Goal: Transaction & Acquisition: Book appointment/travel/reservation

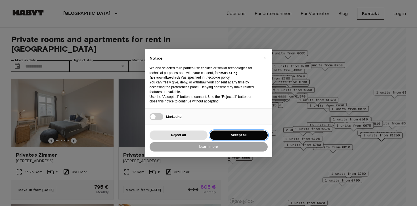
click at [239, 135] on button "Accept all" at bounding box center [239, 135] width 58 height 9
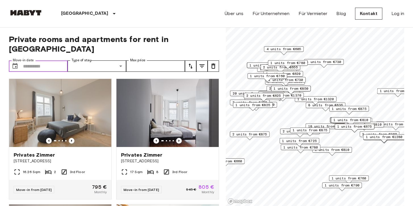
click at [35, 60] on input "Move-in date" at bounding box center [45, 65] width 45 height 11
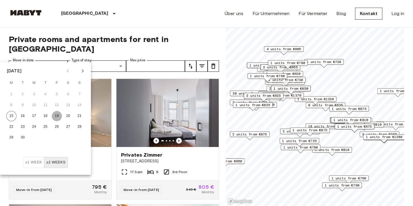
click at [57, 115] on button "19" at bounding box center [57, 116] width 10 height 10
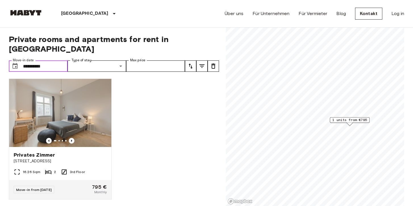
click at [37, 60] on input "**********" at bounding box center [45, 65] width 45 height 11
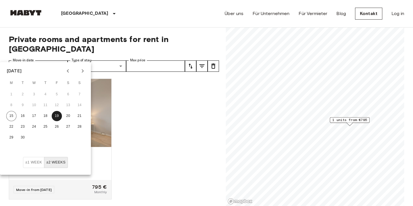
click at [85, 70] on icon "Next month" at bounding box center [82, 71] width 7 height 7
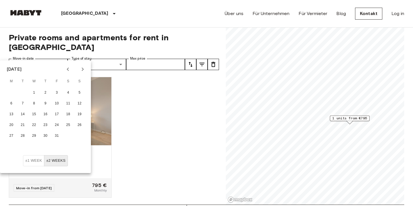
scroll to position [2, 0]
click at [34, 91] on button "1" at bounding box center [34, 92] width 10 height 10
type input "**********"
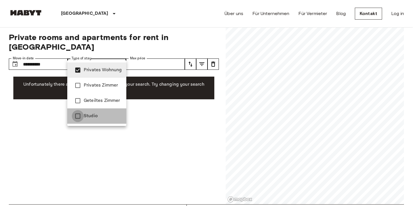
type input "**********"
click at [161, 53] on div at bounding box center [208, 103] width 417 height 206
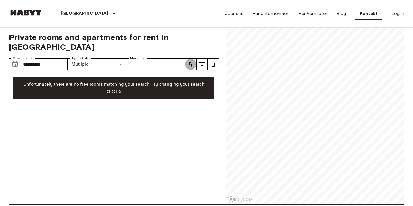
click at [193, 61] on icon "tune" at bounding box center [190, 64] width 7 height 7
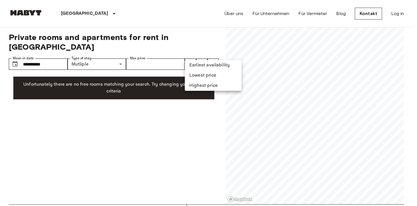
click at [204, 76] on li "Lowest price" at bounding box center [213, 75] width 57 height 10
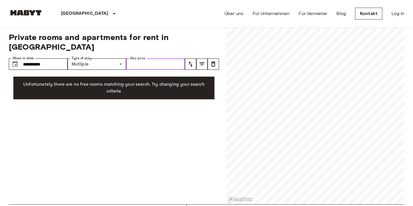
click at [139, 59] on input "Max price" at bounding box center [155, 64] width 59 height 11
click at [131, 59] on input "Max price" at bounding box center [155, 64] width 59 height 11
type input "*"
type input "****"
click at [191, 61] on icon "tune" at bounding box center [190, 64] width 7 height 7
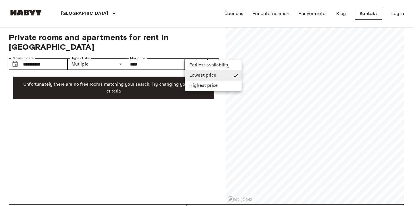
click at [201, 64] on li "Earliest availability" at bounding box center [213, 65] width 57 height 10
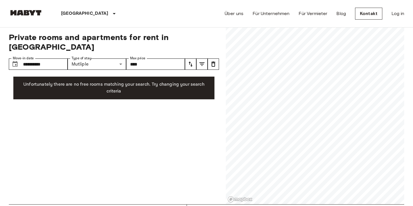
click at [185, 59] on button "tune" at bounding box center [190, 64] width 11 height 11
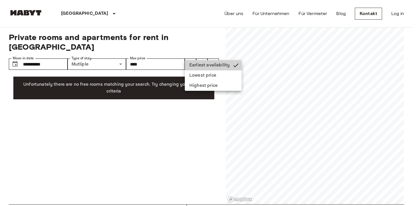
click at [43, 56] on div at bounding box center [208, 103] width 417 height 206
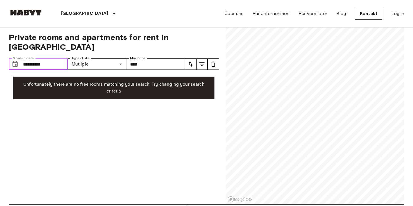
click at [43, 59] on input "**********" at bounding box center [45, 64] width 45 height 11
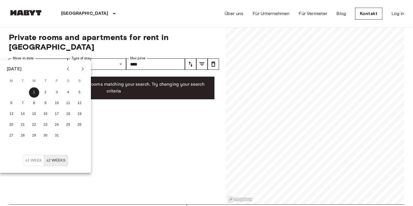
click at [36, 13] on img at bounding box center [26, 13] width 34 height 6
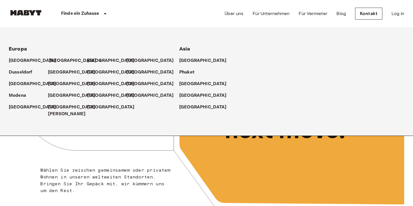
click at [60, 61] on p "[GEOGRAPHIC_DATA]" at bounding box center [72, 60] width 47 height 7
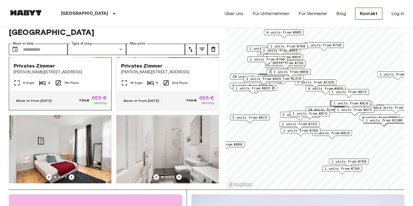
scroll to position [1830, 0]
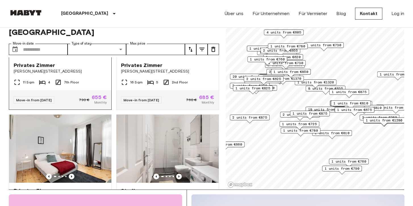
click at [47, 69] on span "Privates Zimmer" at bounding box center [34, 65] width 41 height 7
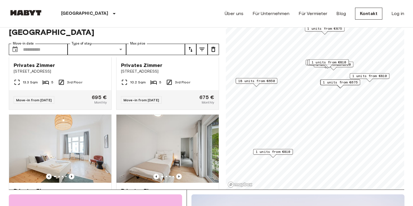
scroll to position [1060, 0]
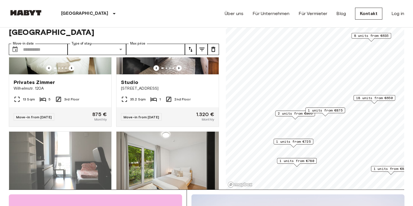
scroll to position [803, 0]
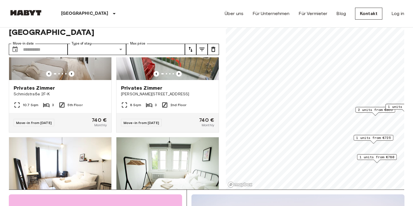
scroll to position [644, 0]
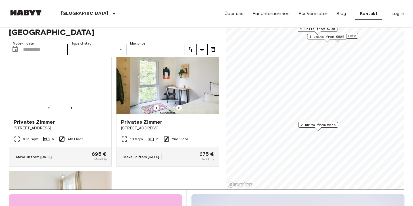
scroll to position [772, 0]
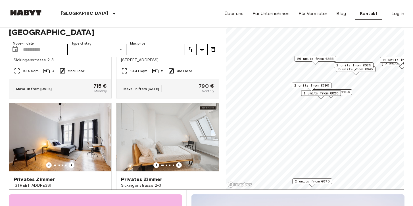
scroll to position [3981, 0]
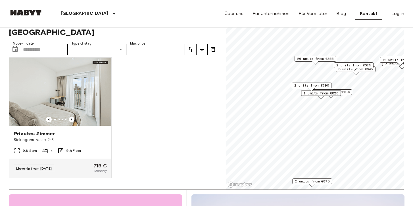
click at [364, 65] on span "2 units from €625" at bounding box center [353, 65] width 35 height 5
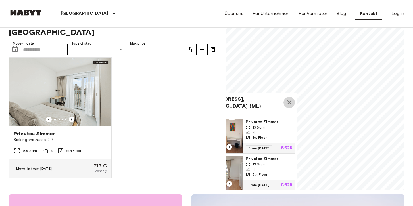
click at [291, 99] on icon "Map marker" at bounding box center [289, 102] width 7 height 7
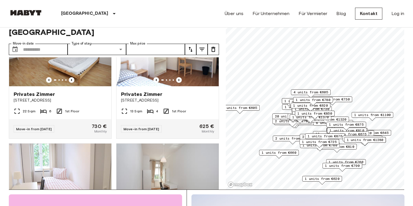
scroll to position [10143, 0]
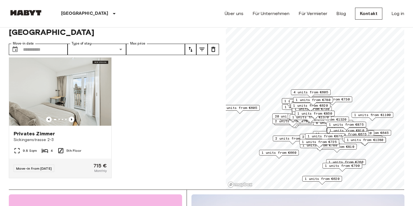
click at [254, 108] on span "1 units from €605" at bounding box center [239, 107] width 35 height 5
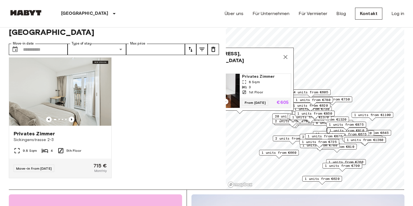
click at [280, 90] on div "1st Floor" at bounding box center [265, 92] width 47 height 5
click at [286, 55] on icon "Map marker" at bounding box center [285, 57] width 4 height 4
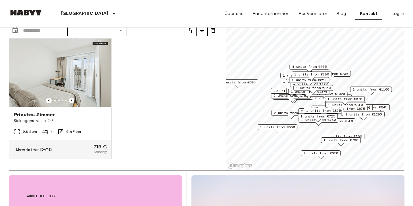
scroll to position [39, 0]
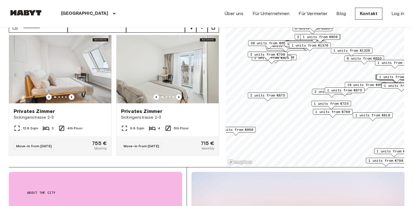
scroll to position [8474, 0]
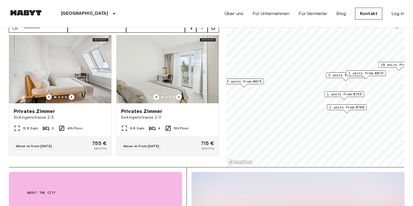
scroll to position [6292, 0]
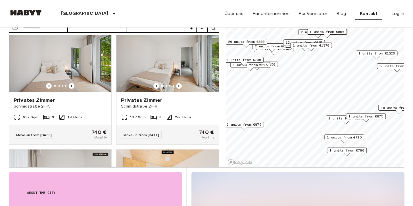
scroll to position [7319, 0]
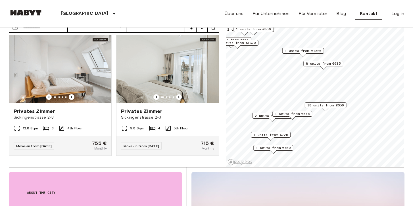
scroll to position [5265, 0]
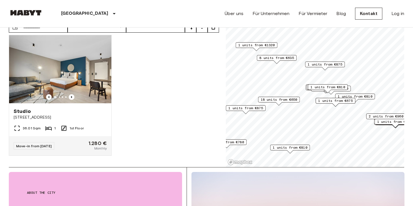
scroll to position [3468, 0]
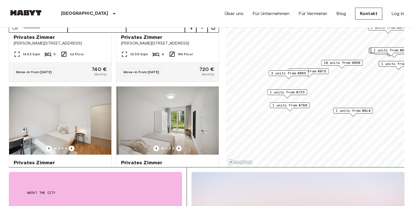
scroll to position [4752, 0]
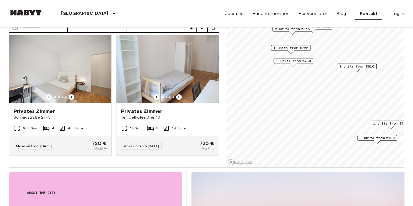
scroll to position [2056, 0]
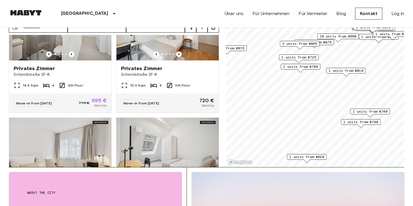
scroll to position [6806, 0]
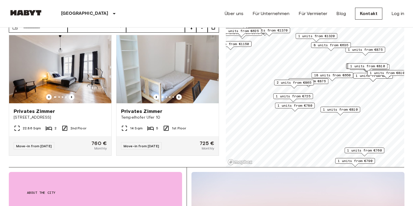
scroll to position [6549, 0]
click at [345, 75] on span "18 units from €650" at bounding box center [332, 75] width 37 height 5
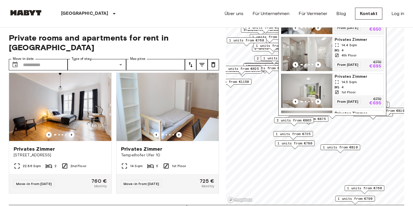
scroll to position [0, 0]
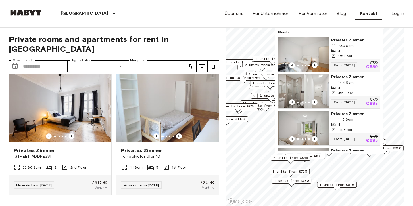
drag, startPoint x: 348, startPoint y: 45, endPoint x: 345, endPoint y: 81, distance: 36.2
click at [345, 80] on span "Privates Zimmer" at bounding box center [354, 77] width 47 height 6
click at [348, 117] on span "Privates Zimmer" at bounding box center [354, 114] width 47 height 6
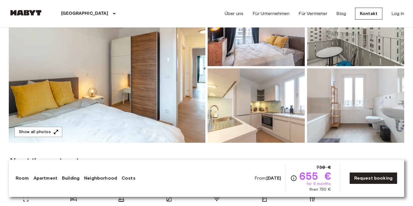
scroll to position [88, 0]
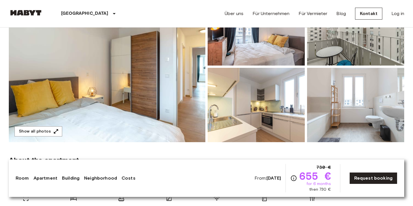
click at [265, 108] on img at bounding box center [256, 105] width 97 height 74
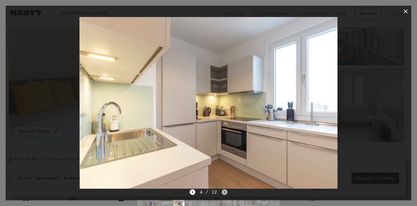
click at [225, 193] on icon "Next image" at bounding box center [225, 192] width 6 height 6
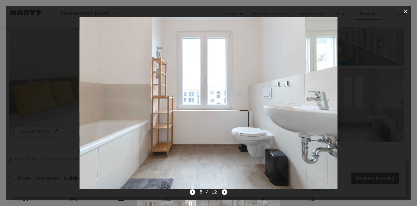
click at [225, 193] on icon "Next image" at bounding box center [225, 192] width 6 height 6
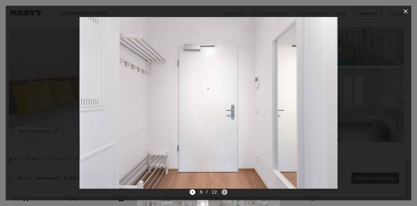
click at [225, 193] on icon "Next image" at bounding box center [225, 192] width 6 height 6
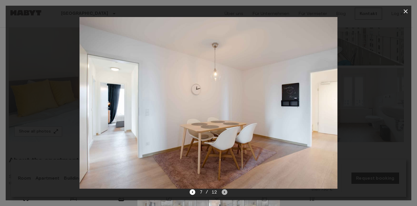
click at [225, 193] on icon "Next image" at bounding box center [225, 192] width 6 height 6
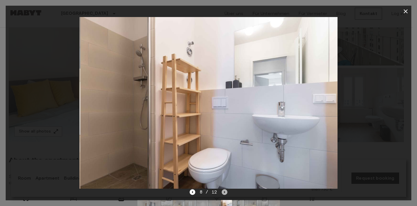
click at [225, 193] on icon "Next image" at bounding box center [225, 192] width 6 height 6
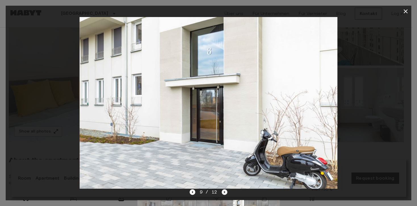
click at [225, 193] on icon "Next image" at bounding box center [225, 192] width 6 height 6
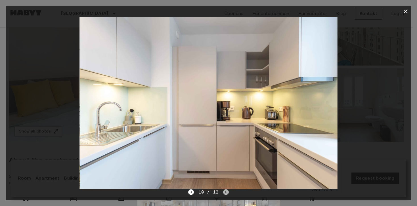
click at [226, 192] on icon "Next image" at bounding box center [226, 192] width 1 height 2
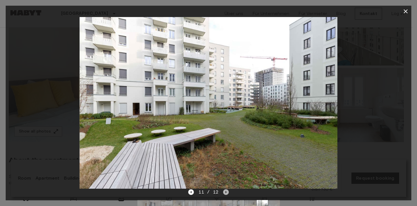
click at [226, 192] on icon "Next image" at bounding box center [226, 192] width 1 height 2
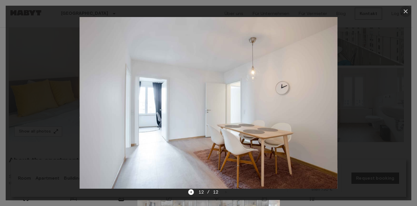
click at [407, 11] on icon "button" at bounding box center [405, 11] width 7 height 7
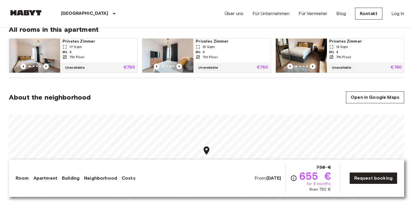
scroll to position [304, 0]
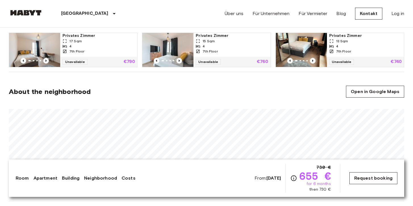
click at [378, 178] on link "Request booking" at bounding box center [373, 178] width 48 height 12
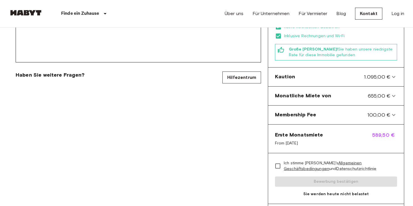
scroll to position [203, 0]
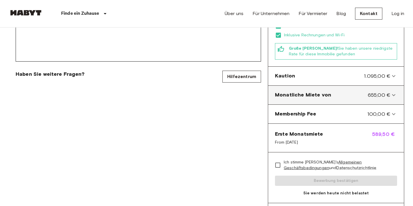
click at [393, 94] on icon at bounding box center [393, 95] width 3 height 2
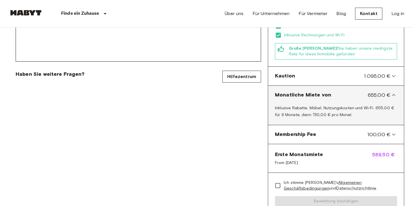
click at [393, 94] on icon at bounding box center [393, 95] width 3 height 2
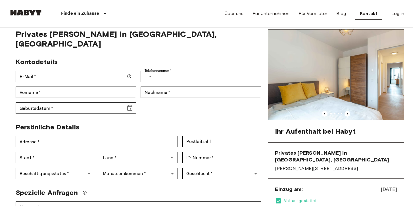
scroll to position [0, 0]
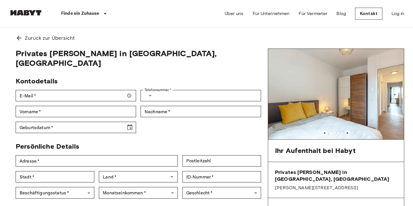
click at [347, 132] on icon "Previous image" at bounding box center [347, 133] width 6 height 6
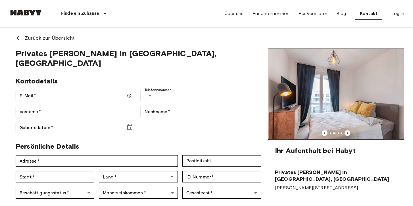
click at [347, 132] on icon "Previous image" at bounding box center [347, 133] width 6 height 6
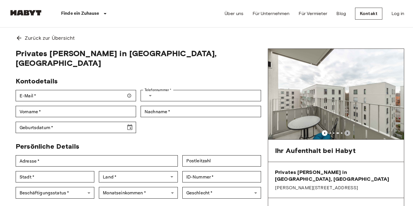
click at [347, 133] on icon "Previous image" at bounding box center [347, 133] width 1 height 2
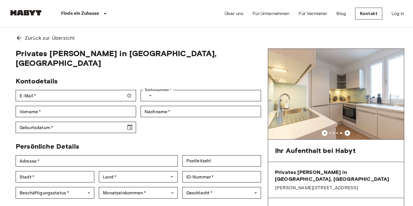
click at [347, 133] on icon "Previous image" at bounding box center [347, 133] width 1 height 2
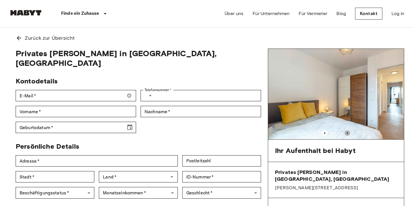
click at [347, 133] on icon "Previous image" at bounding box center [347, 133] width 1 height 2
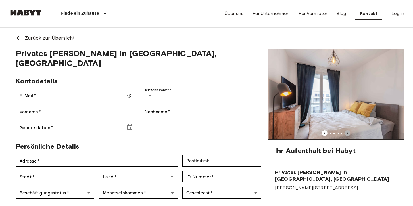
click at [347, 133] on icon "Previous image" at bounding box center [347, 133] width 1 height 2
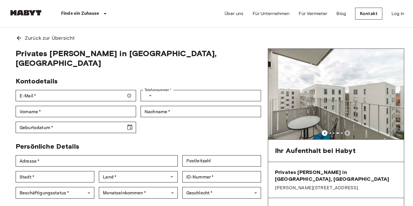
click at [347, 132] on icon "Previous image" at bounding box center [347, 133] width 1 height 2
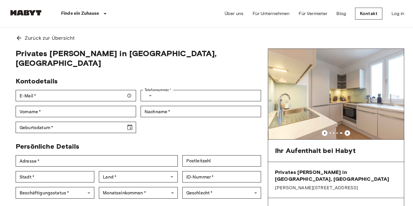
click at [347, 133] on icon "Previous image" at bounding box center [347, 133] width 1 height 2
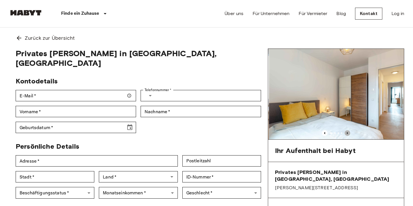
click at [347, 133] on icon "Previous image" at bounding box center [347, 133] width 1 height 2
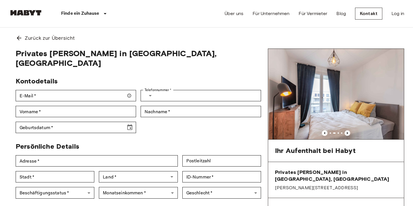
click at [347, 133] on icon "Previous image" at bounding box center [347, 133] width 1 height 2
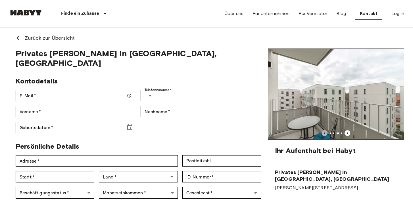
click at [324, 133] on icon "Previous image" at bounding box center [325, 133] width 6 height 6
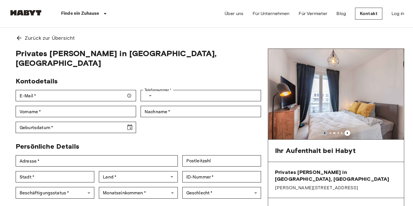
click at [324, 133] on icon "Previous image" at bounding box center [324, 133] width 1 height 2
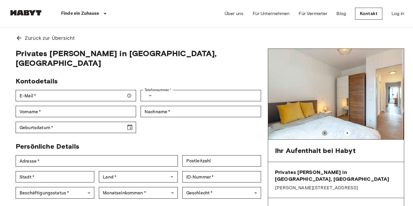
click at [324, 133] on icon "Previous image" at bounding box center [324, 133] width 1 height 2
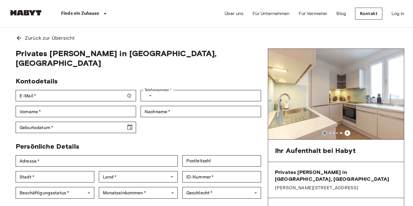
click at [324, 133] on icon "Previous image" at bounding box center [324, 133] width 1 height 2
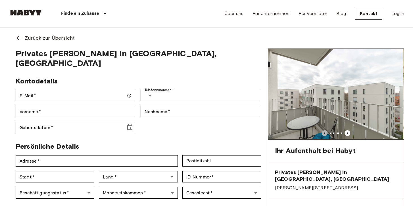
click at [324, 133] on icon "Previous image" at bounding box center [324, 133] width 1 height 2
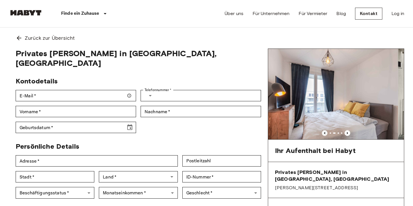
click at [324, 133] on icon "Previous image" at bounding box center [324, 133] width 1 height 2
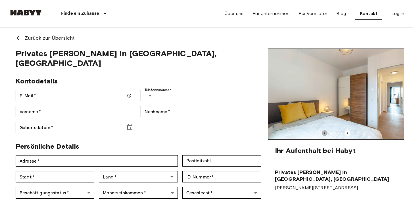
click at [324, 133] on icon "Previous image" at bounding box center [324, 133] width 1 height 2
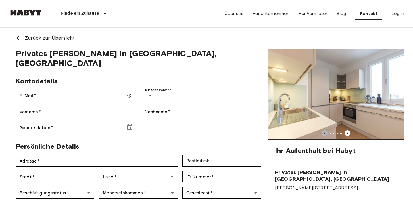
click at [324, 133] on icon "Previous image" at bounding box center [324, 133] width 1 height 2
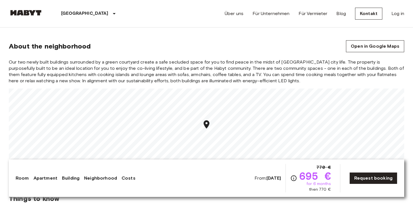
scroll to position [619, 0]
